Goal: Check status

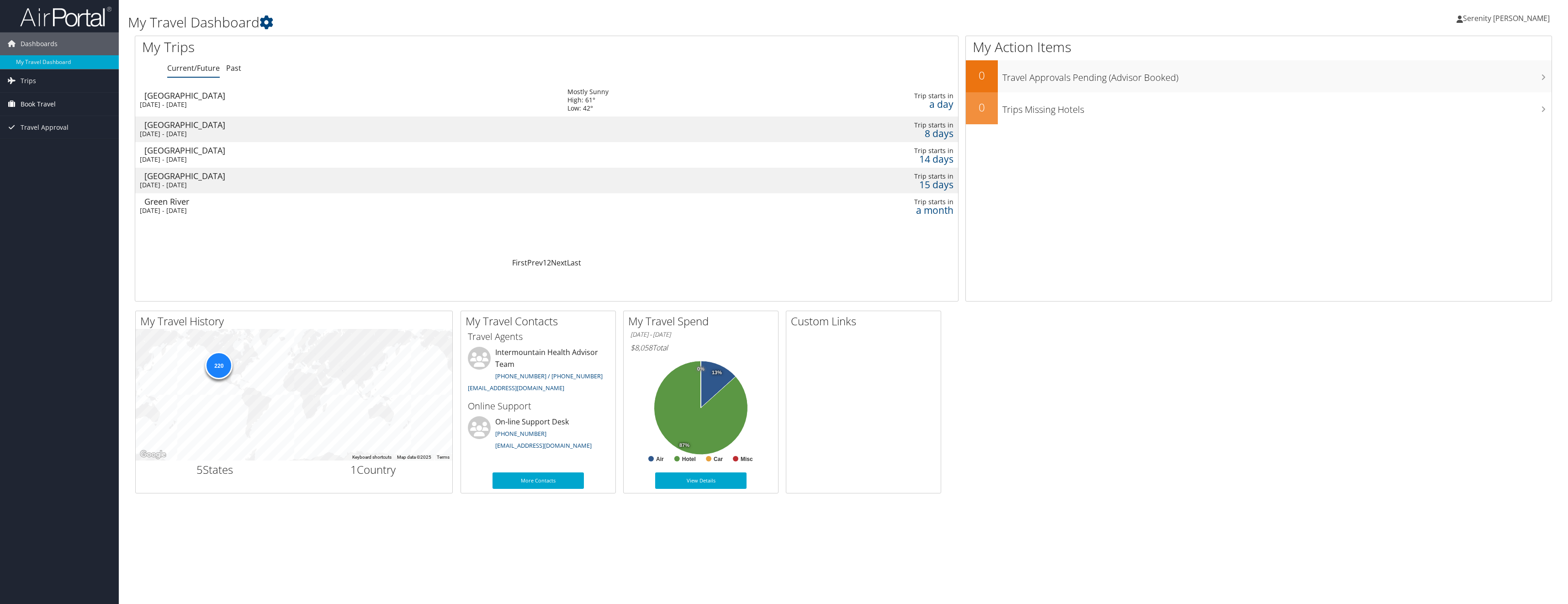
click at [24, 105] on span "Book Travel" at bounding box center [38, 104] width 35 height 23
click at [29, 149] on link "Book/Manage Online Trips" at bounding box center [59, 150] width 119 height 14
click at [234, 183] on div "Tue 21 Oct 2025 - Thu 30 Oct 2025" at bounding box center [347, 185] width 414 height 9
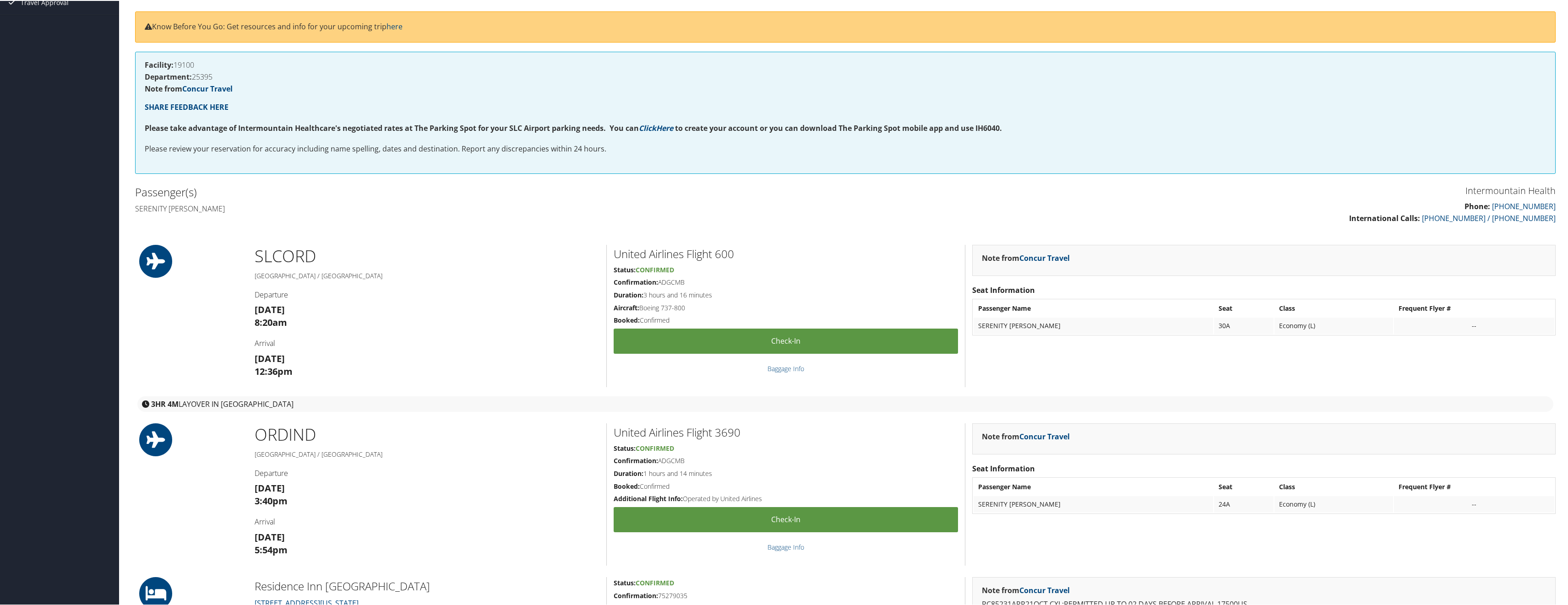
scroll to position [91, 0]
